Goal: Share content

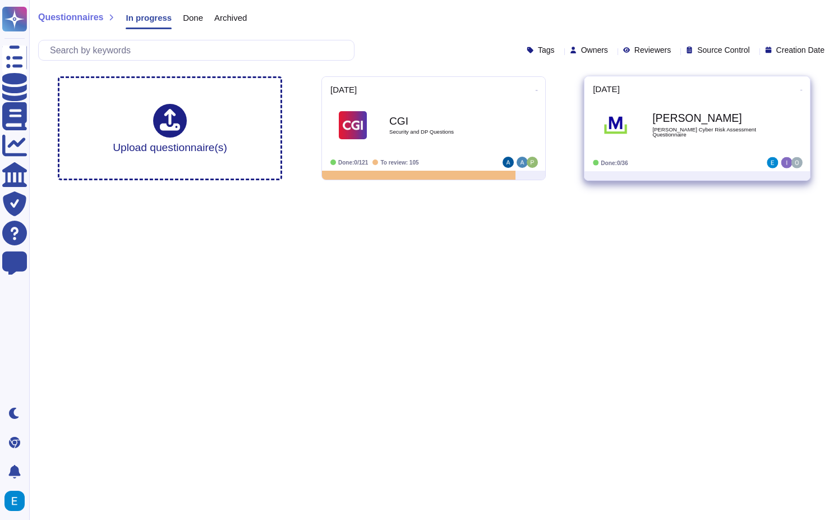
click at [800, 87] on span at bounding box center [802, 89] width 4 height 12
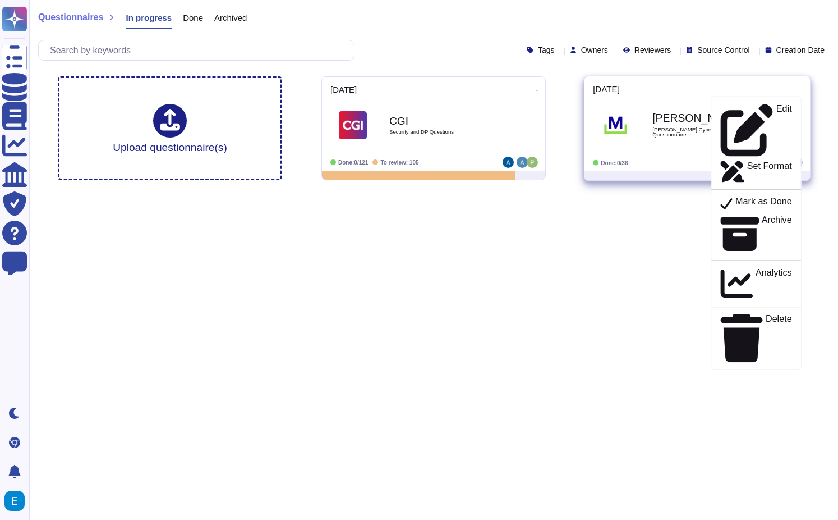
click at [608, 134] on img at bounding box center [616, 125] width 29 height 29
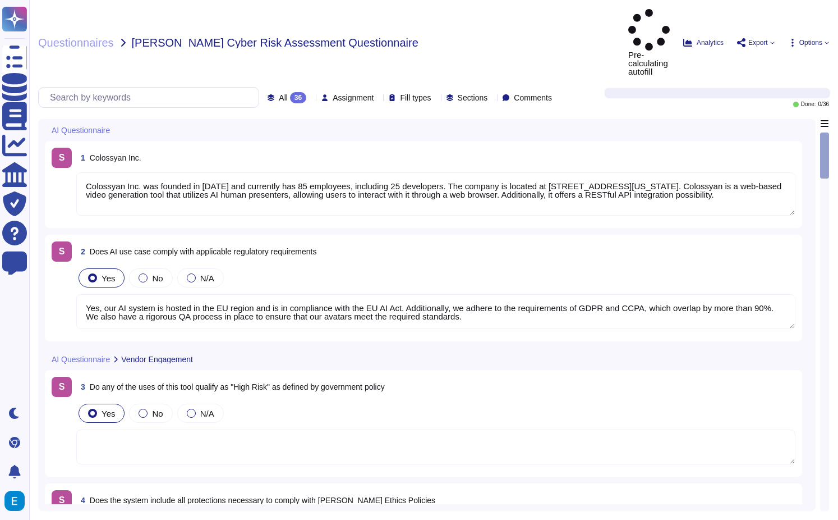
type textarea "Colossyan Inc. was founded in [DATE] and currently has 85 employees, including …"
type textarea "Yes, our AI system is hosted in the EU region and is in compliance with the EU …"
type textarea "Monitoring system participates at the data curation and preparation time to ens…"
type textarea "Prompt-injection attacks are not applicable in respect of our generative AI mod…"
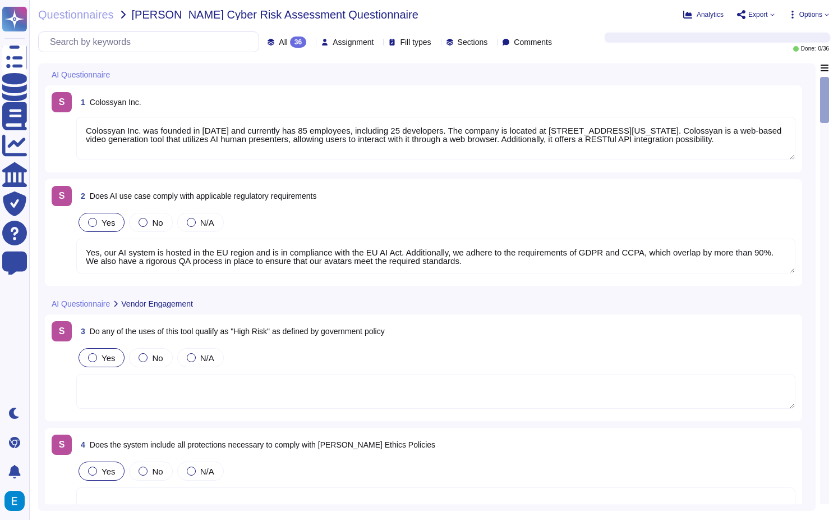
click at [762, 14] on span "Export" at bounding box center [759, 14] width 20 height 7
click at [781, 31] on p "Copy link" at bounding box center [799, 45] width 37 height 35
click at [382, 72] on div "AI Questionnaire" at bounding box center [348, 74] width 607 height 22
click at [757, 13] on span "Export" at bounding box center [759, 14] width 20 height 7
click at [772, 49] on div "Copy link Download" at bounding box center [782, 63] width 90 height 86
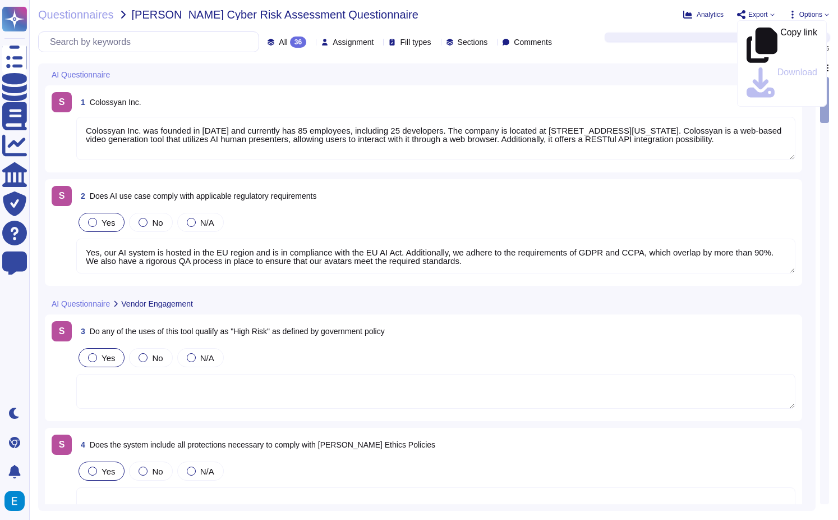
click at [636, 54] on div "Questionnaires [PERSON_NAME] Cyber Risk Assessment Questionnaire Analytics Expo…" at bounding box center [433, 260] width 809 height 520
